Goal: Check status: Check status

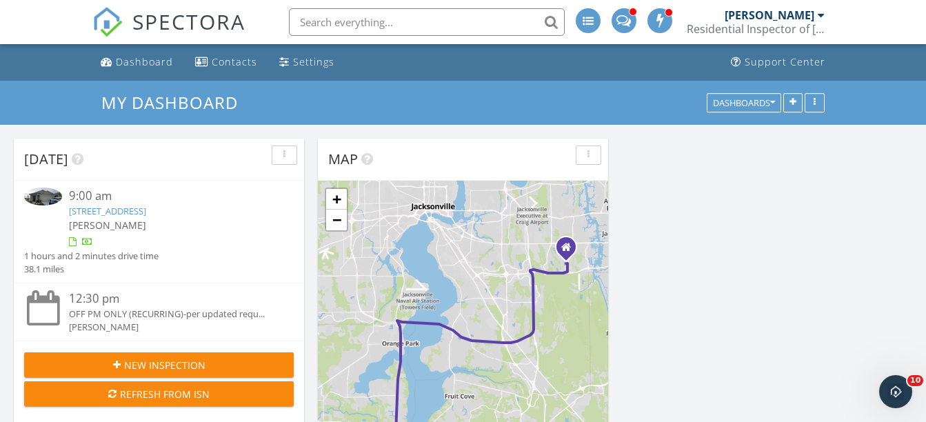
click at [146, 216] on link "[STREET_ADDRESS]" at bounding box center [107, 211] width 77 height 12
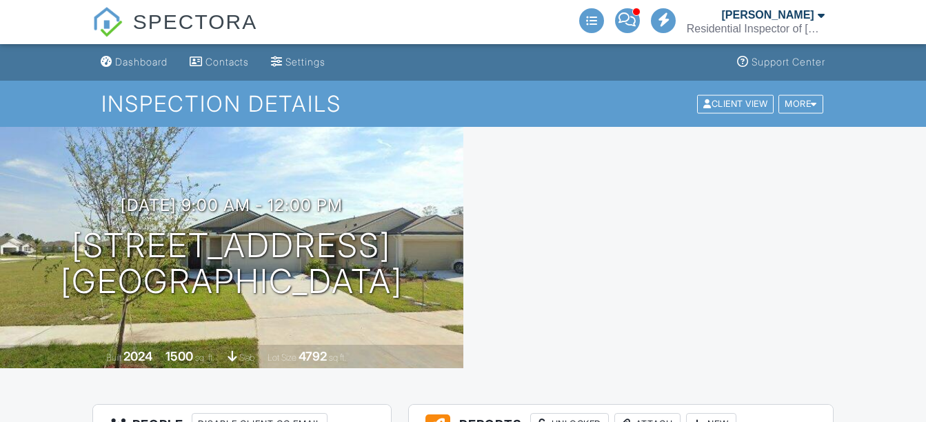
scroll to position [1, 0]
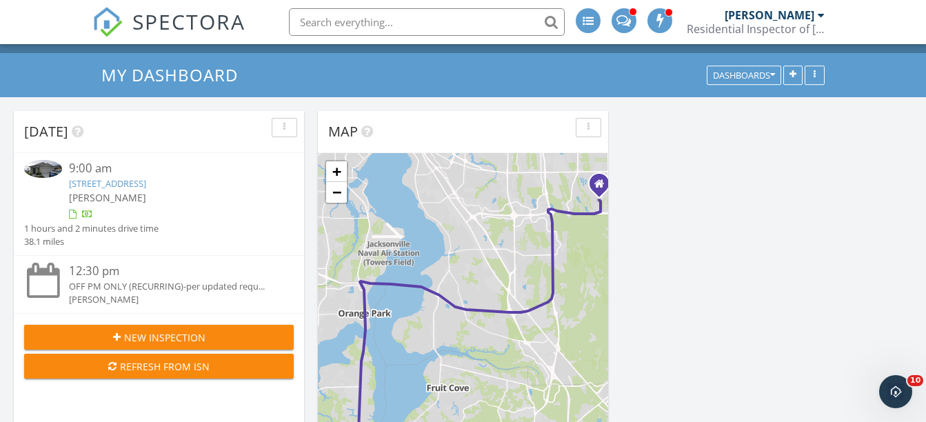
click at [146, 183] on link "[STREET_ADDRESS]" at bounding box center [107, 183] width 77 height 12
